Goal: Information Seeking & Learning: Find contact information

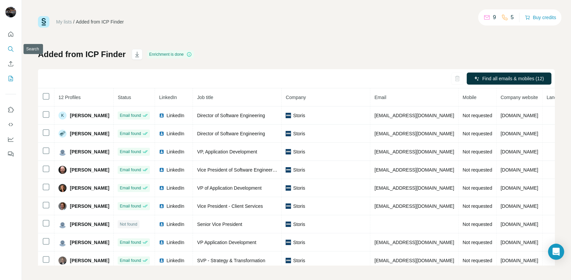
click at [10, 50] on icon "Search" at bounding box center [10, 48] width 4 height 4
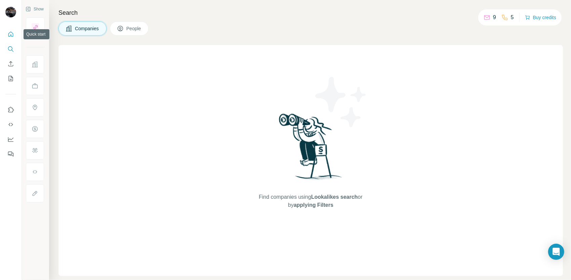
click at [13, 32] on icon "Quick start" at bounding box center [10, 34] width 7 height 7
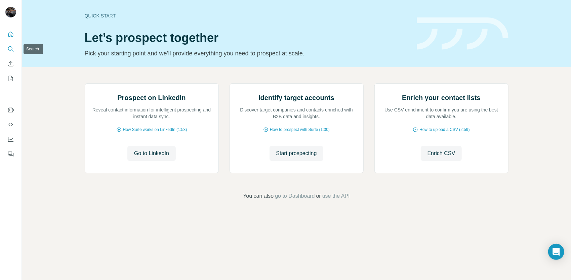
click at [11, 48] on icon "Search" at bounding box center [10, 49] width 7 height 7
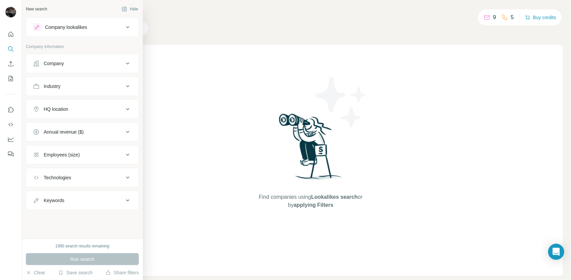
click at [121, 31] on div "Company lookalikes" at bounding box center [78, 27] width 91 height 8
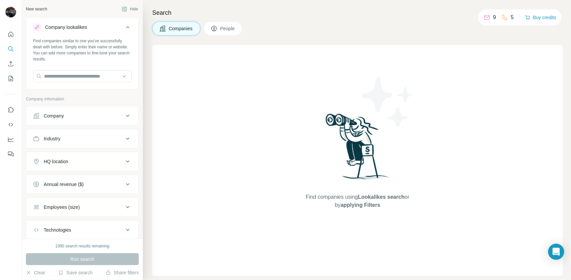
click at [219, 30] on button "People" at bounding box center [223, 28] width 39 height 14
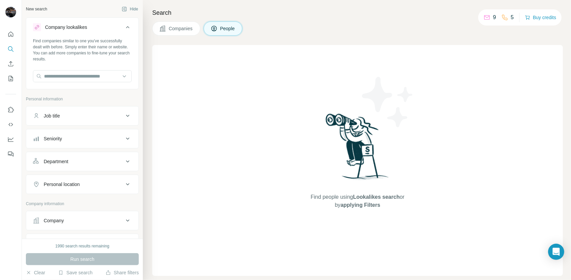
click at [79, 111] on button "Job title" at bounding box center [82, 116] width 112 height 16
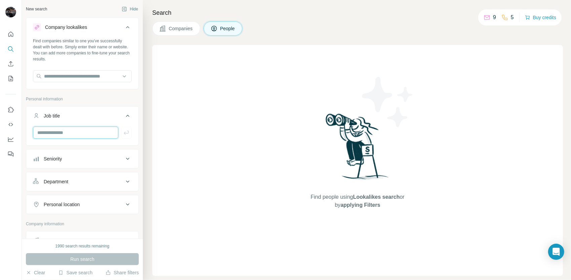
click at [73, 130] on input "text" at bounding box center [75, 133] width 85 height 12
click at [68, 183] on div "Department" at bounding box center [56, 181] width 25 height 7
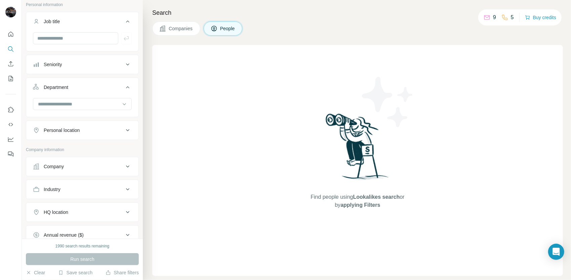
scroll to position [97, 0]
click at [84, 159] on button "Company" at bounding box center [82, 164] width 112 height 16
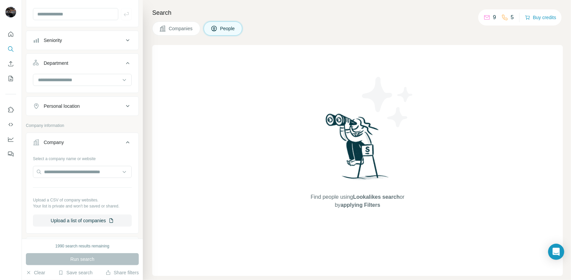
scroll to position [121, 0]
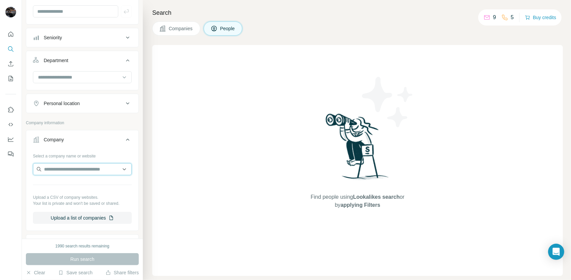
click at [77, 170] on input "text" at bounding box center [82, 169] width 99 height 12
type input "*****"
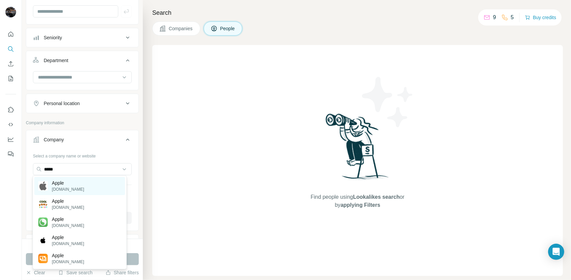
click at [76, 182] on div "Apple apple.com" at bounding box center [79, 186] width 90 height 18
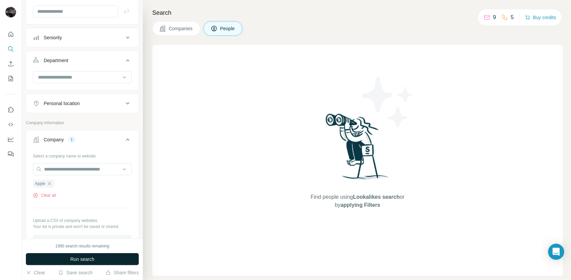
click at [100, 257] on button "Run search" at bounding box center [82, 259] width 113 height 12
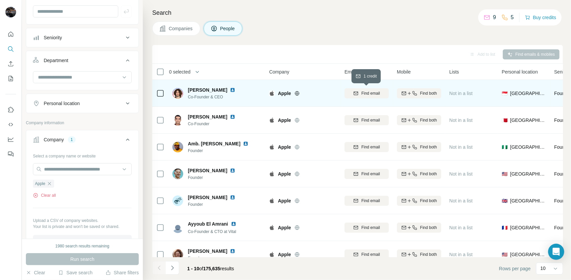
click at [363, 92] on span "Find email" at bounding box center [370, 93] width 18 height 6
click at [49, 181] on icon "button" at bounding box center [49, 183] width 5 height 5
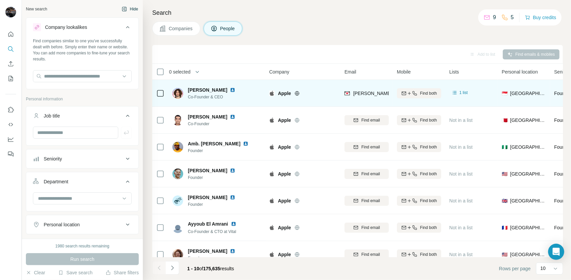
click at [125, 10] on button "Hide" at bounding box center [130, 9] width 26 height 10
